Goal: Information Seeking & Learning: Stay updated

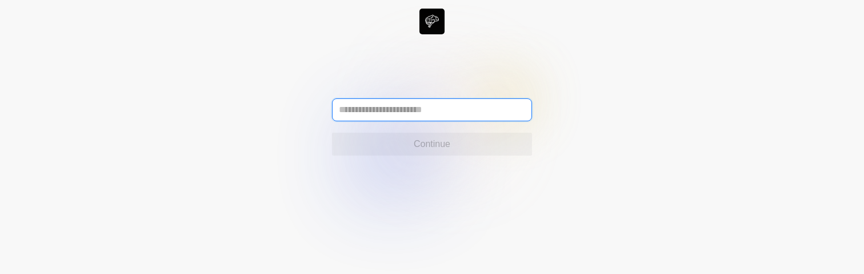
click at [362, 110] on input "text" at bounding box center [432, 109] width 200 height 23
paste input "**********"
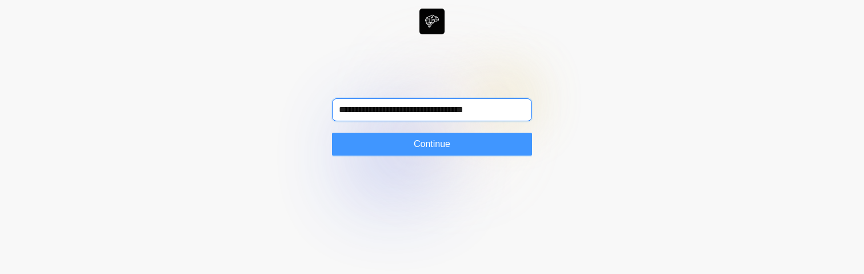
type input "**********"
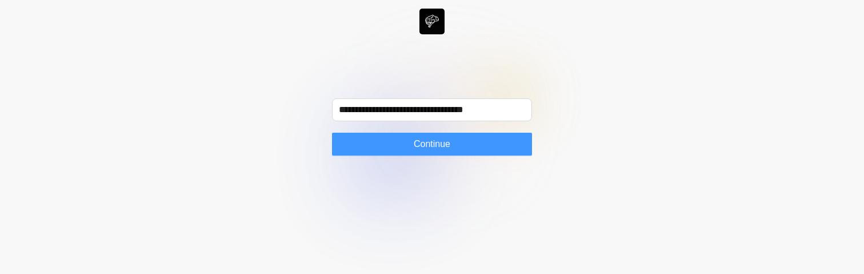
click at [385, 142] on button "Continue" at bounding box center [432, 144] width 200 height 23
